Goal: Browse casually: Explore the website without a specific task or goal

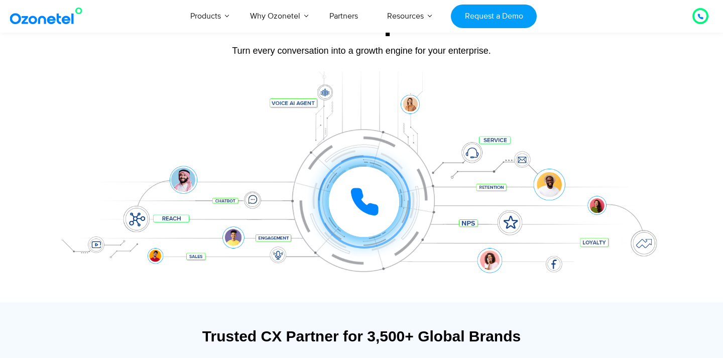
click at [58, 19] on img at bounding box center [48, 16] width 81 height 18
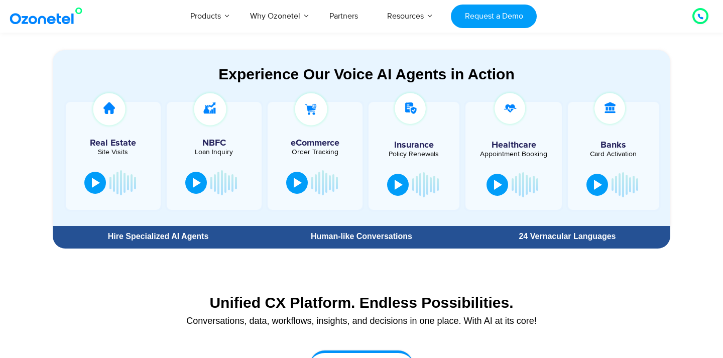
scroll to position [536, 0]
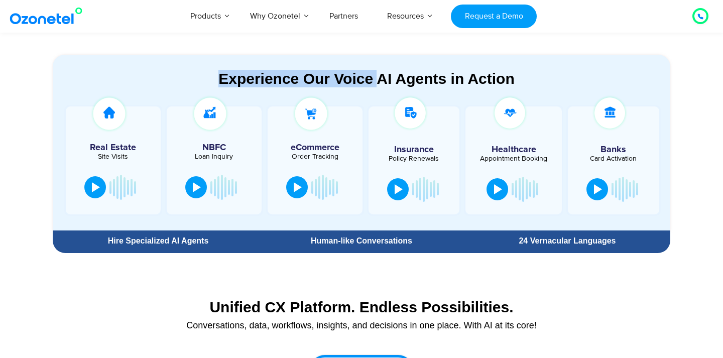
drag, startPoint x: 221, startPoint y: 82, endPoint x: 376, endPoint y: 76, distance: 155.7
click at [376, 78] on div "Experience Our Voice AI Agents in Action" at bounding box center [366, 79] width 607 height 18
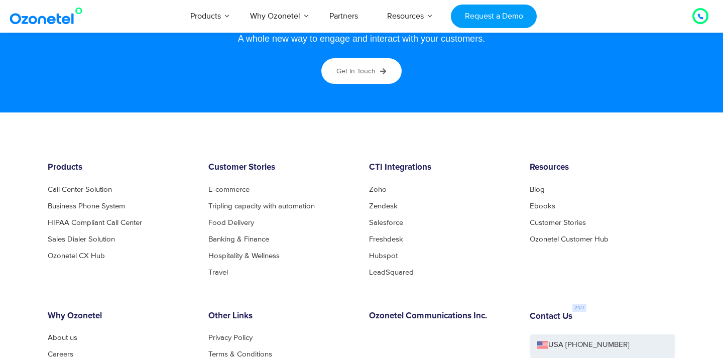
scroll to position [5543, 0]
